Goal: Task Accomplishment & Management: Complete application form

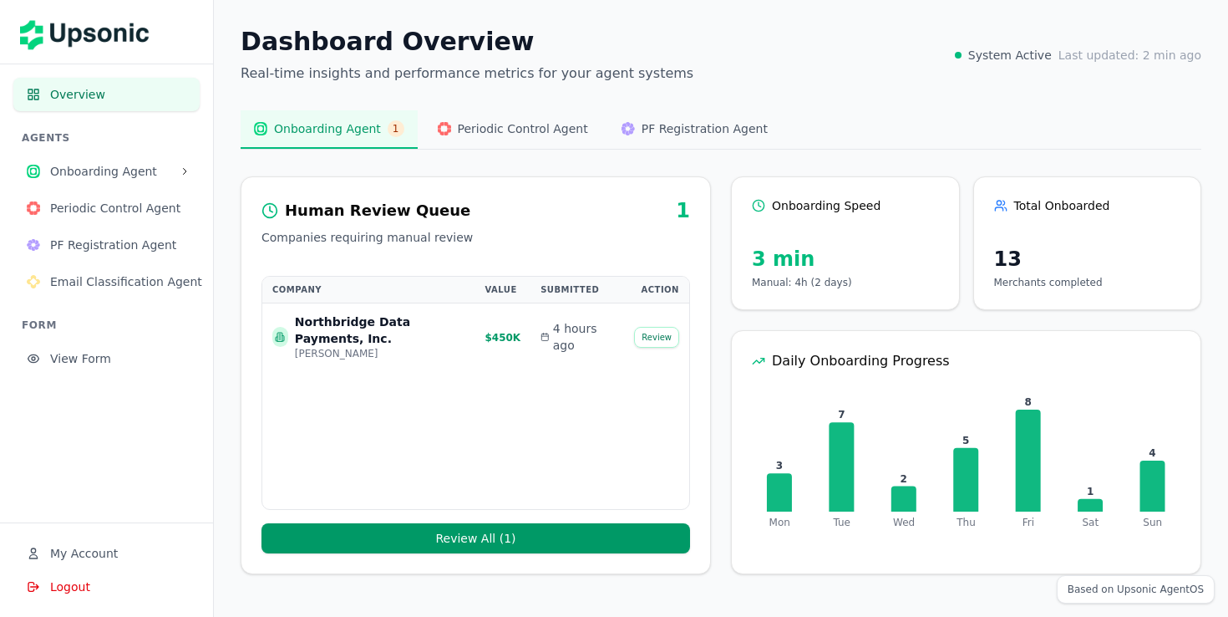
click at [140, 278] on span "Email Classification Agent" at bounding box center [126, 281] width 152 height 17
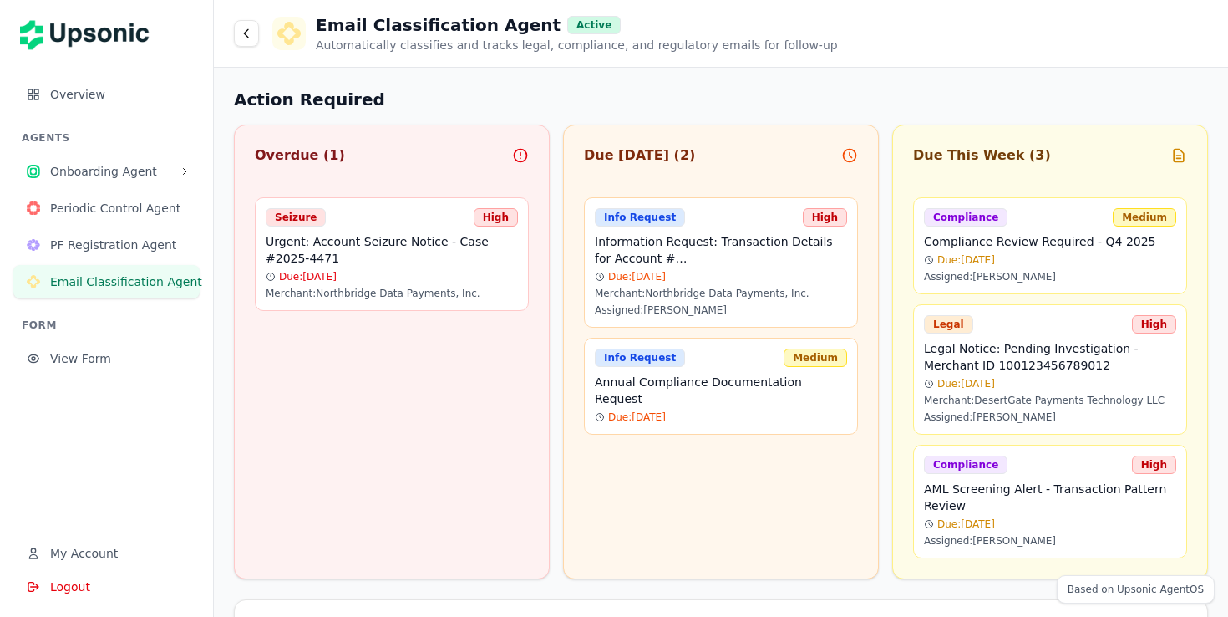
click at [117, 176] on span "Onboarding Agent" at bounding box center [111, 171] width 123 height 17
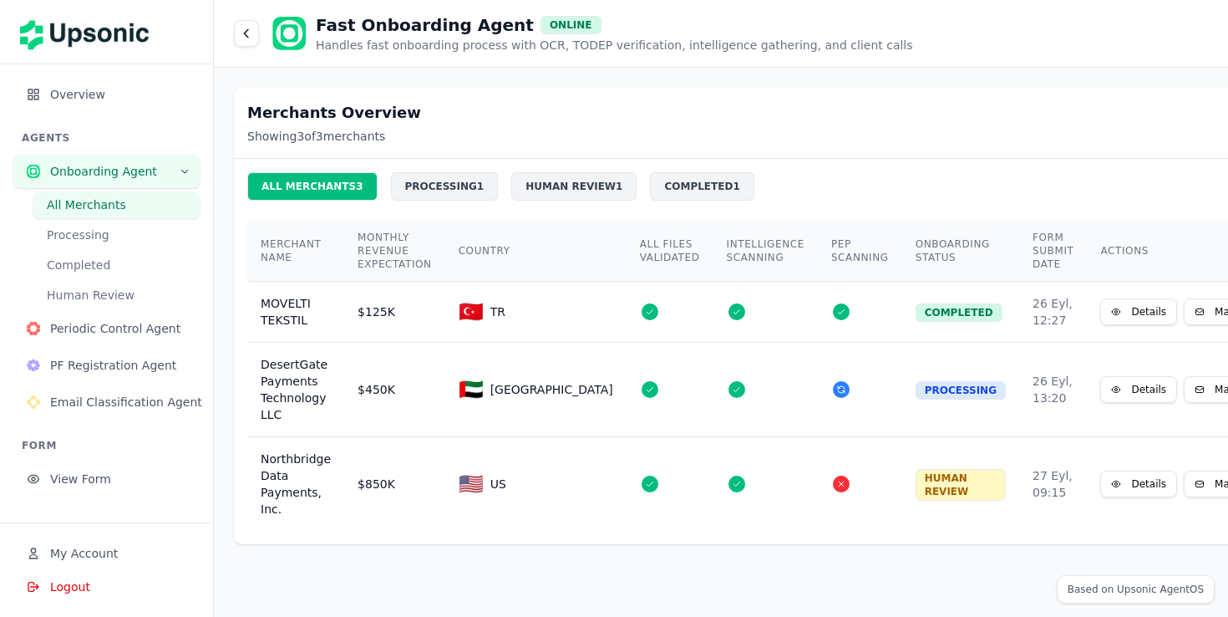
click at [86, 476] on span "View Form" at bounding box center [118, 478] width 136 height 17
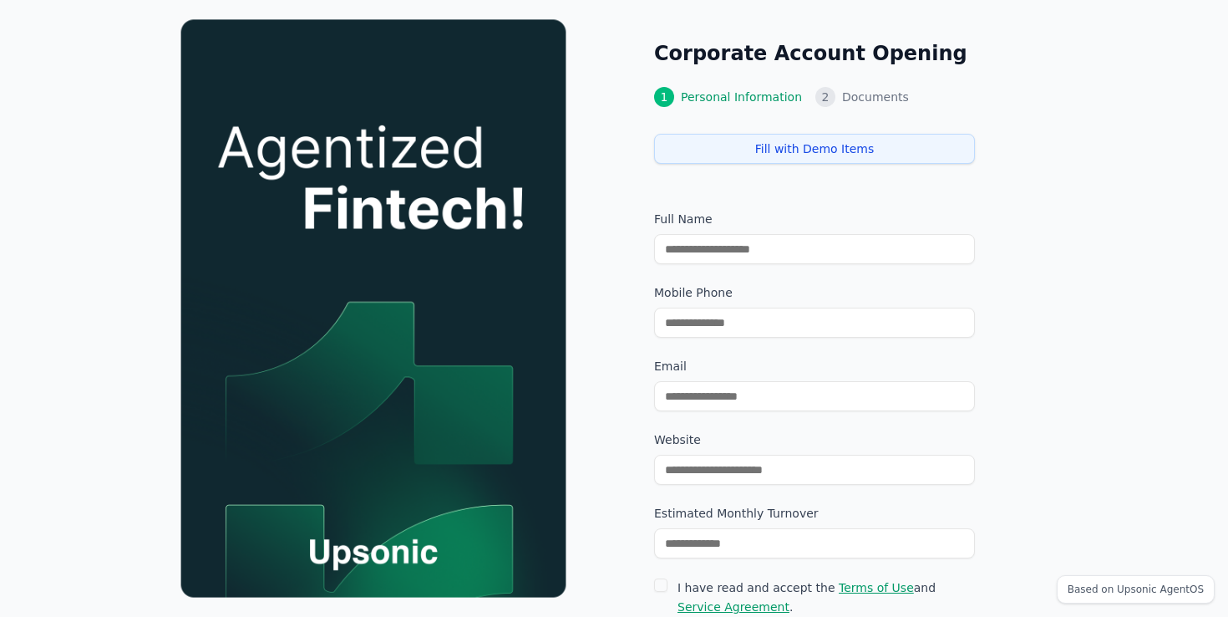
scroll to position [3, 0]
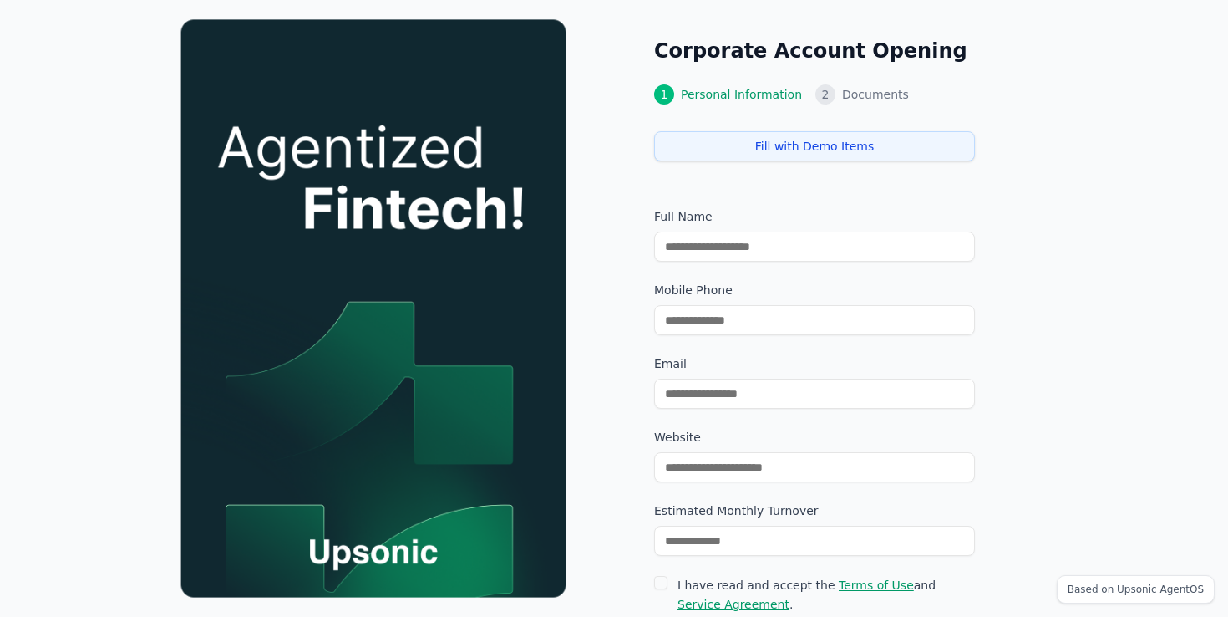
click at [751, 150] on button "Fill with Demo Items" at bounding box center [814, 146] width 321 height 30
type input "**********"
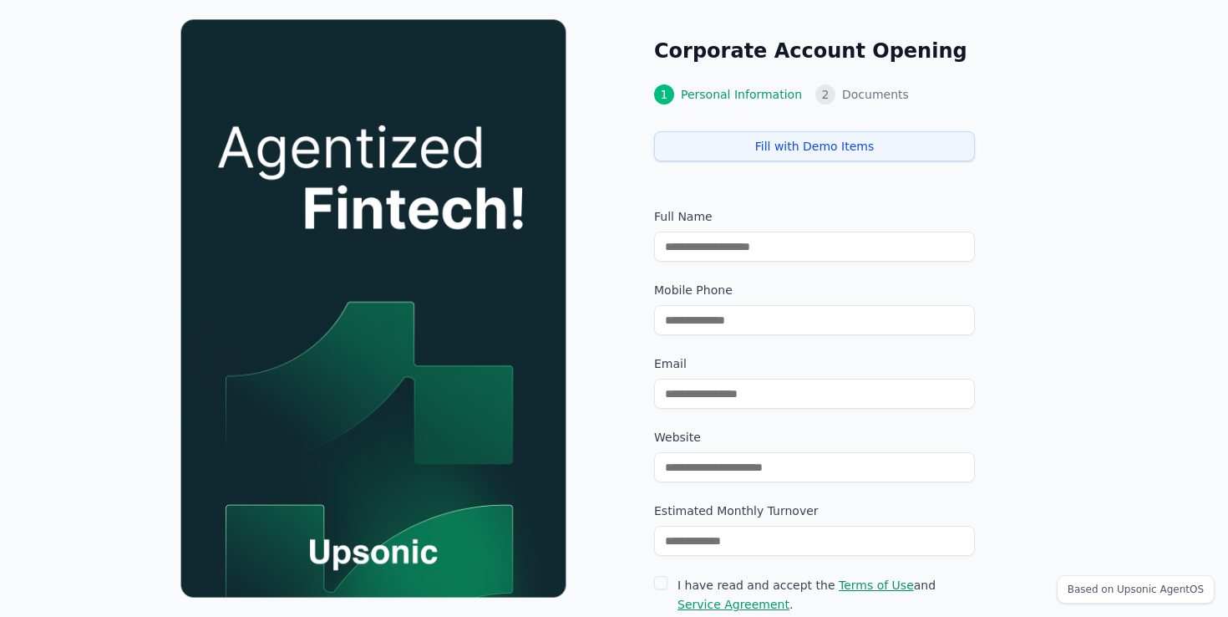
type input "********"
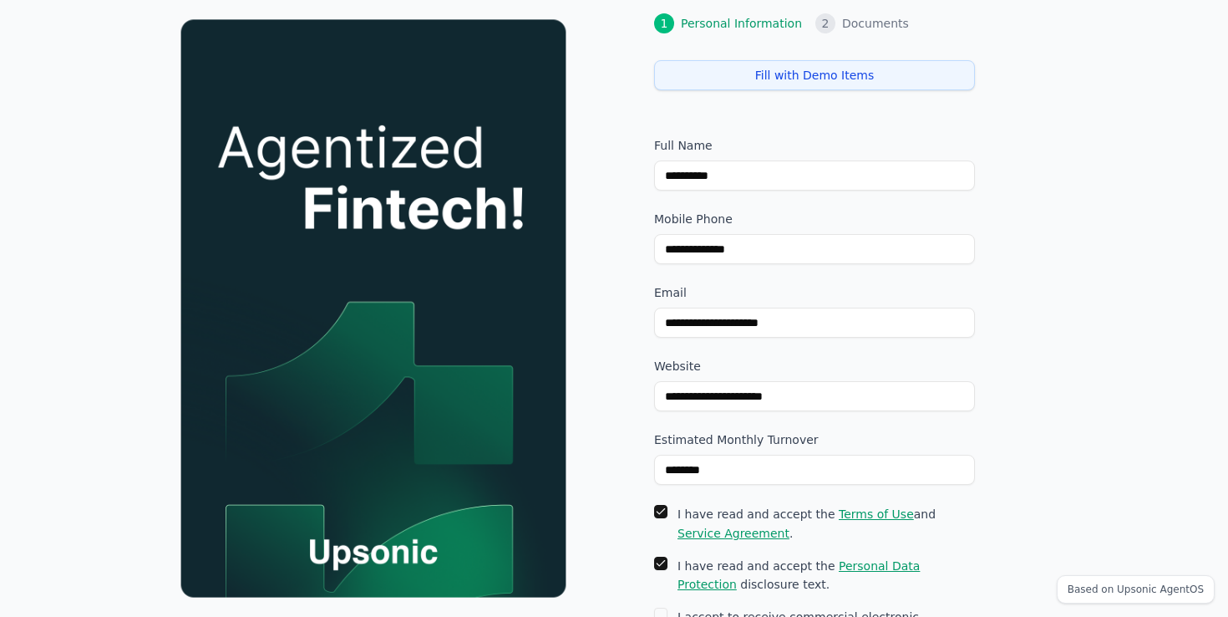
scroll to position [192, 0]
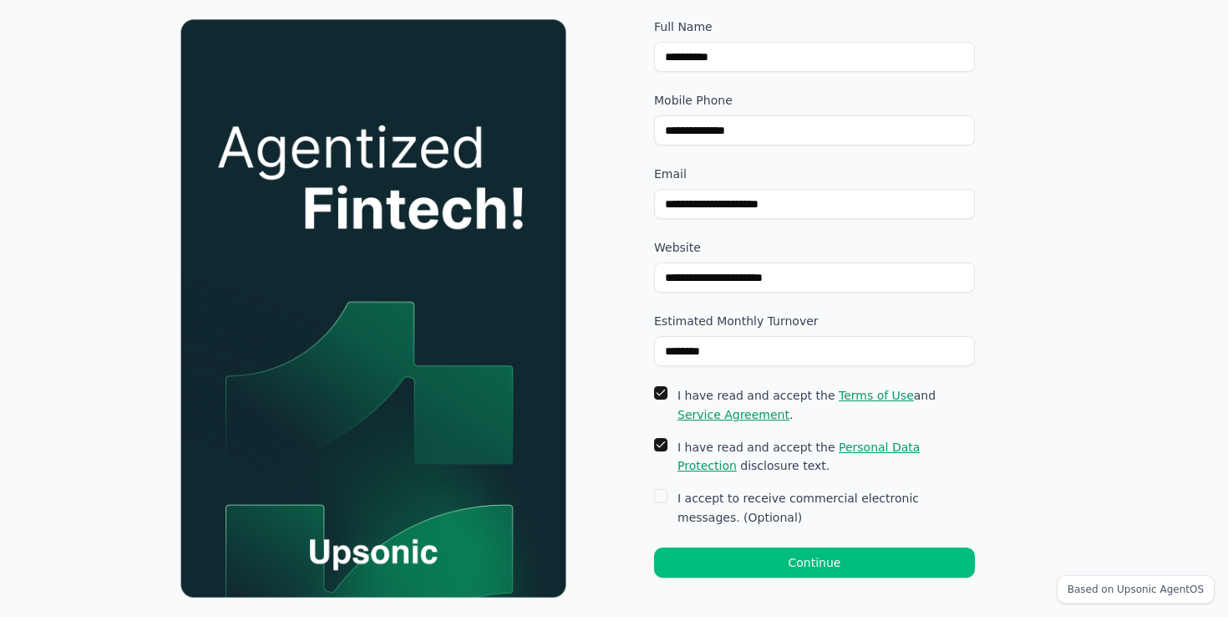
click at [767, 562] on button "Continue" at bounding box center [814, 562] width 321 height 30
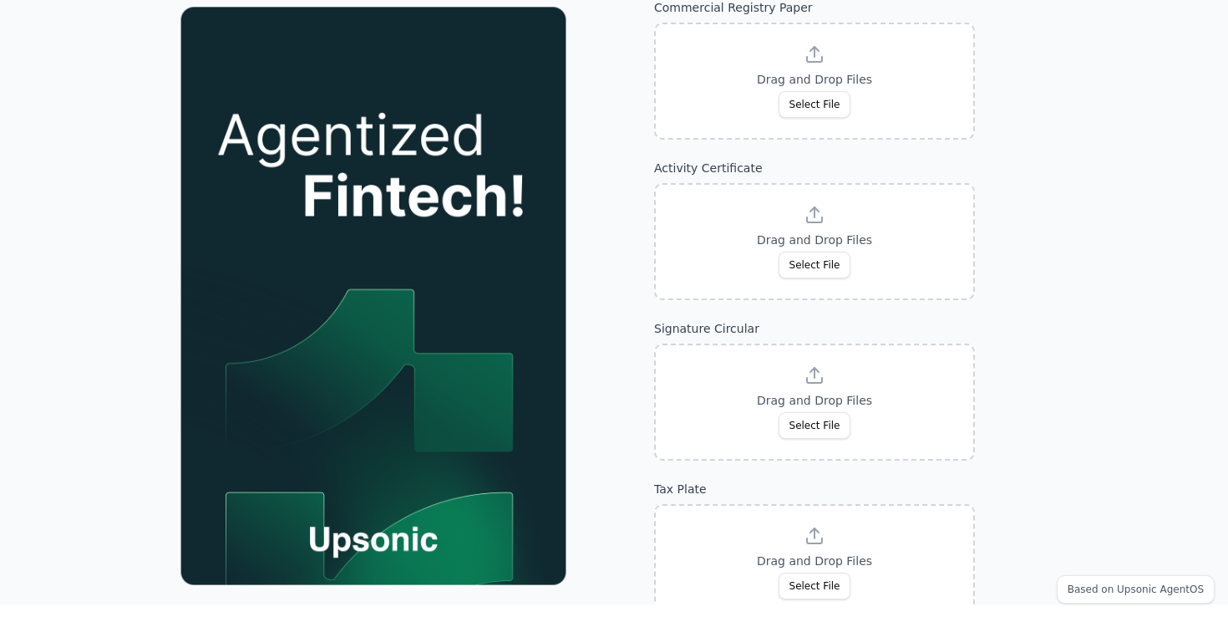
scroll to position [0, 0]
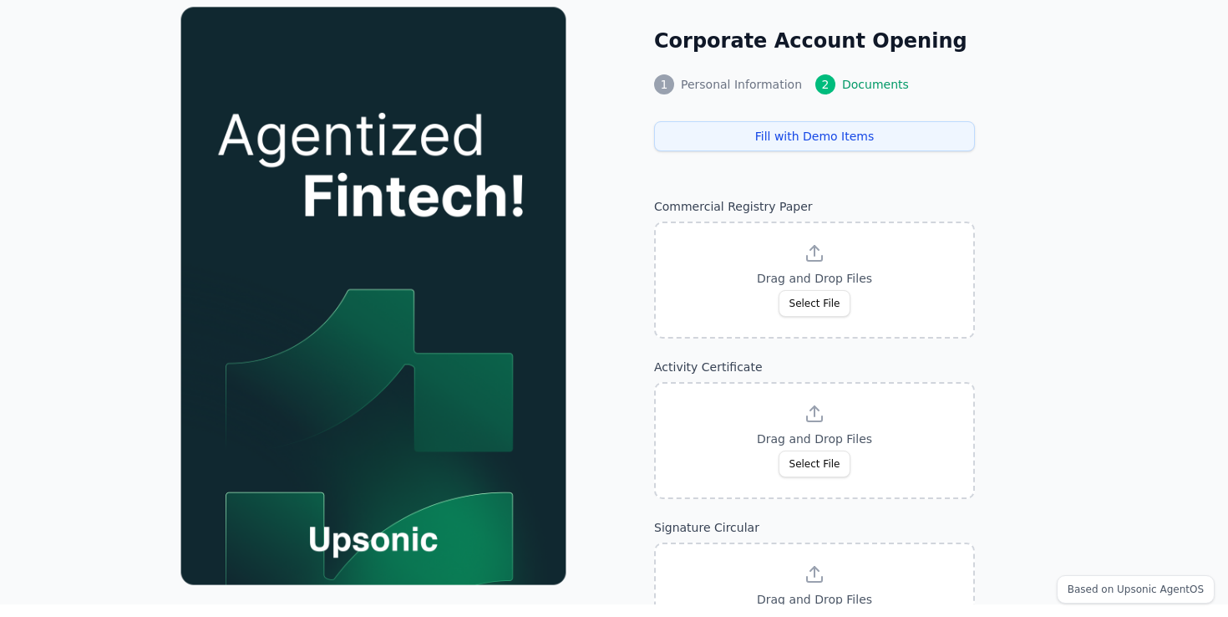
click at [774, 130] on button "Fill with Demo Items" at bounding box center [814, 136] width 321 height 30
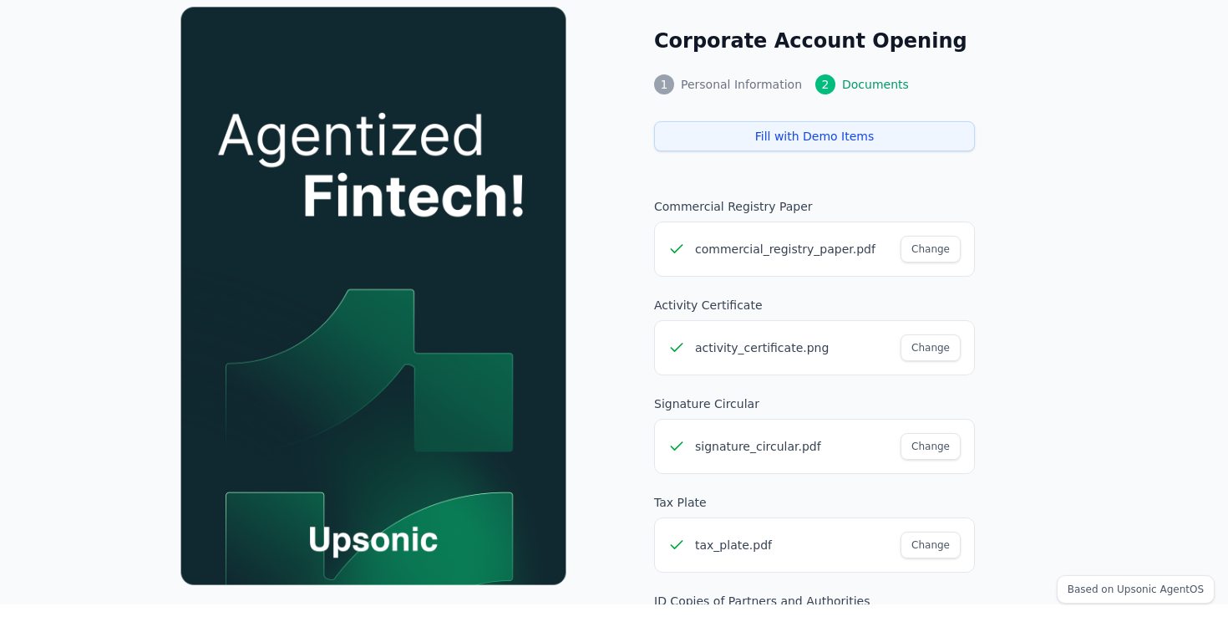
scroll to position [234, 0]
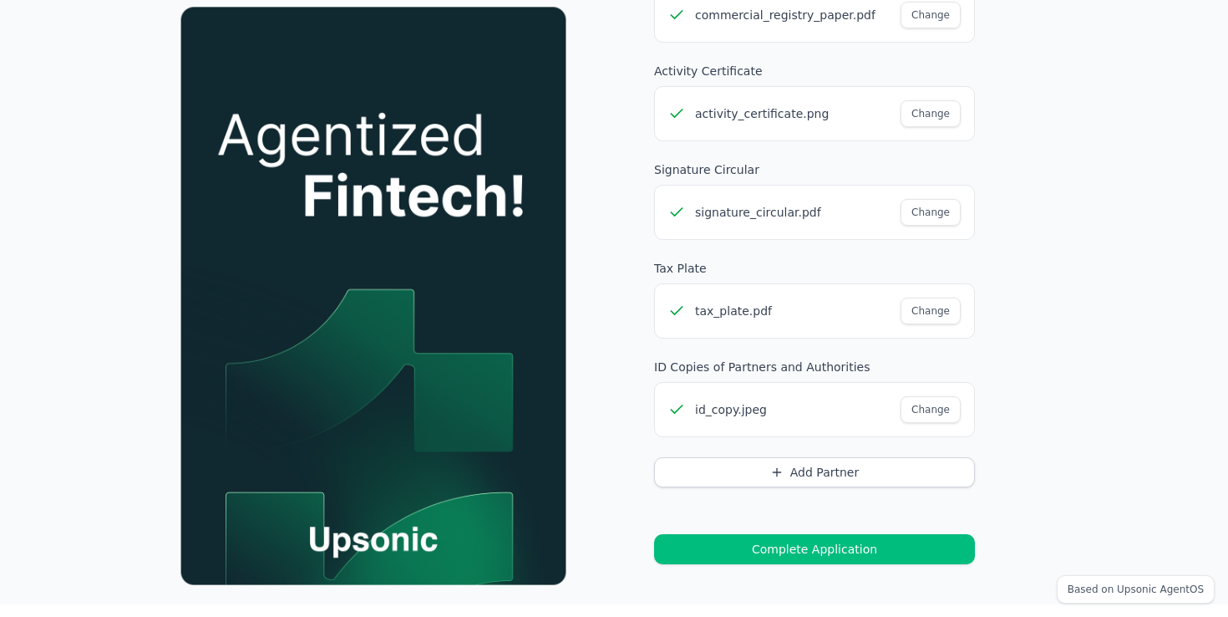
click at [780, 544] on button "Complete Application" at bounding box center [814, 549] width 321 height 30
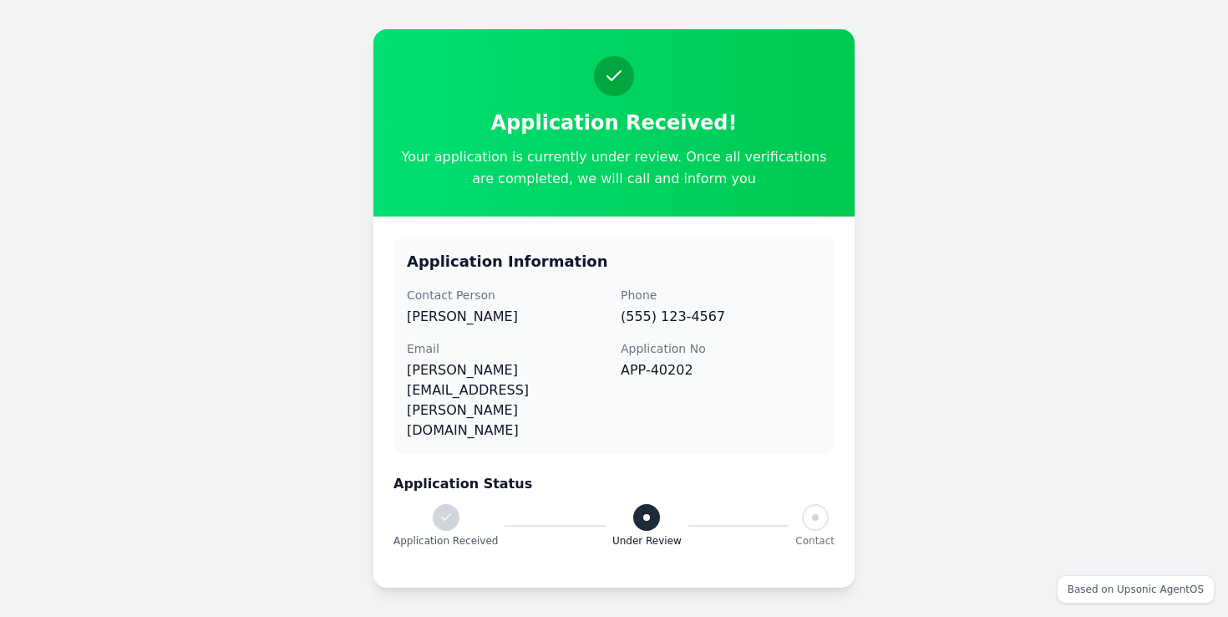
scroll to position [0, 0]
click at [1005, 480] on div "Application Received! Your application is currently under review. Once all veri…" at bounding box center [614, 308] width 1228 height 617
click at [942, 448] on div "Application Received! Your application is currently under review. Once all veri…" at bounding box center [614, 308] width 1228 height 617
